Goal: Browse casually: Explore the website without a specific task or goal

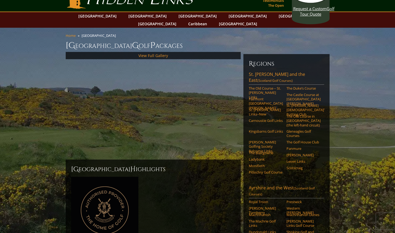
scroll to position [13, 0]
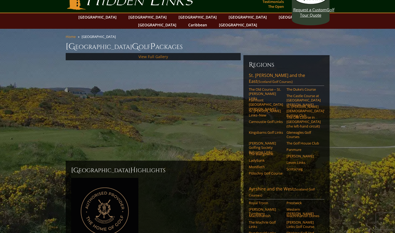
click at [141, 54] on link "View Full Gallery" at bounding box center [154, 56] width 30 height 5
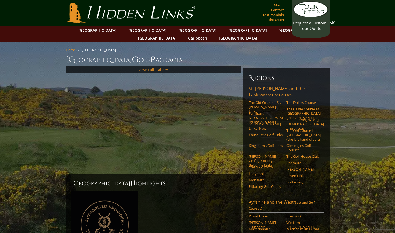
scroll to position [0, 0]
click at [141, 67] on link "View Full Gallery" at bounding box center [154, 69] width 30 height 5
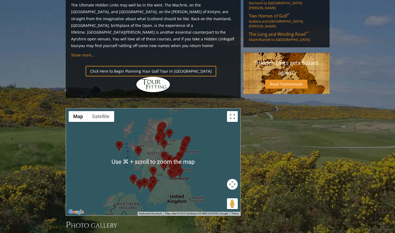
scroll to position [475, 0]
